Goal: Task Accomplishment & Management: Use online tool/utility

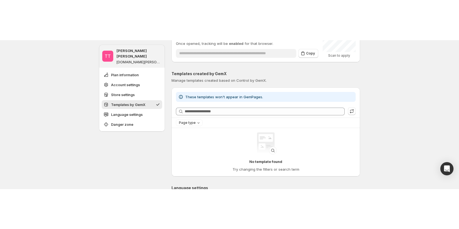
scroll to position [197, 0]
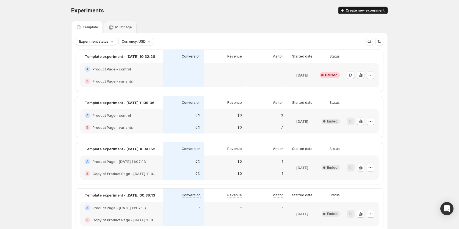
click at [353, 7] on button "Create new experiment" at bounding box center [363, 11] width 50 height 8
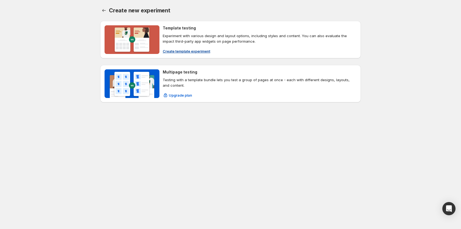
click at [185, 54] on button "Create template experiment" at bounding box center [187, 51] width 54 height 9
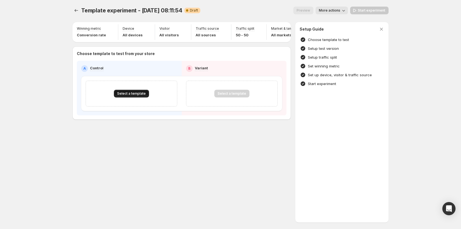
click at [132, 96] on span "Select a template" at bounding box center [131, 93] width 29 height 4
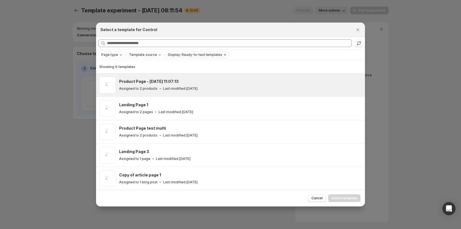
click at [150, 83] on h3 "Product Page - Jul 8, 11:07:13" at bounding box center [149, 81] width 60 height 5
click at [338, 148] on span "Select template" at bounding box center [345, 198] width 26 height 4
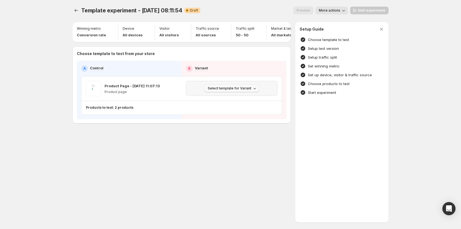
click at [243, 90] on span "Select template for Variant" at bounding box center [230, 88] width 44 height 4
click at [242, 112] on span "Create Variant based on Control" at bounding box center [233, 112] width 56 height 4
click at [170, 148] on div "Template experiment - Oct 10, 08:11:54. This page is ready Template experiment …" at bounding box center [231, 114] width 330 height 229
click at [160, 148] on div "Template experiment - Oct 10, 08:11:54. This page is ready Template experiment …" at bounding box center [231, 114] width 330 height 229
